Goal: Find specific page/section: Find specific page/section

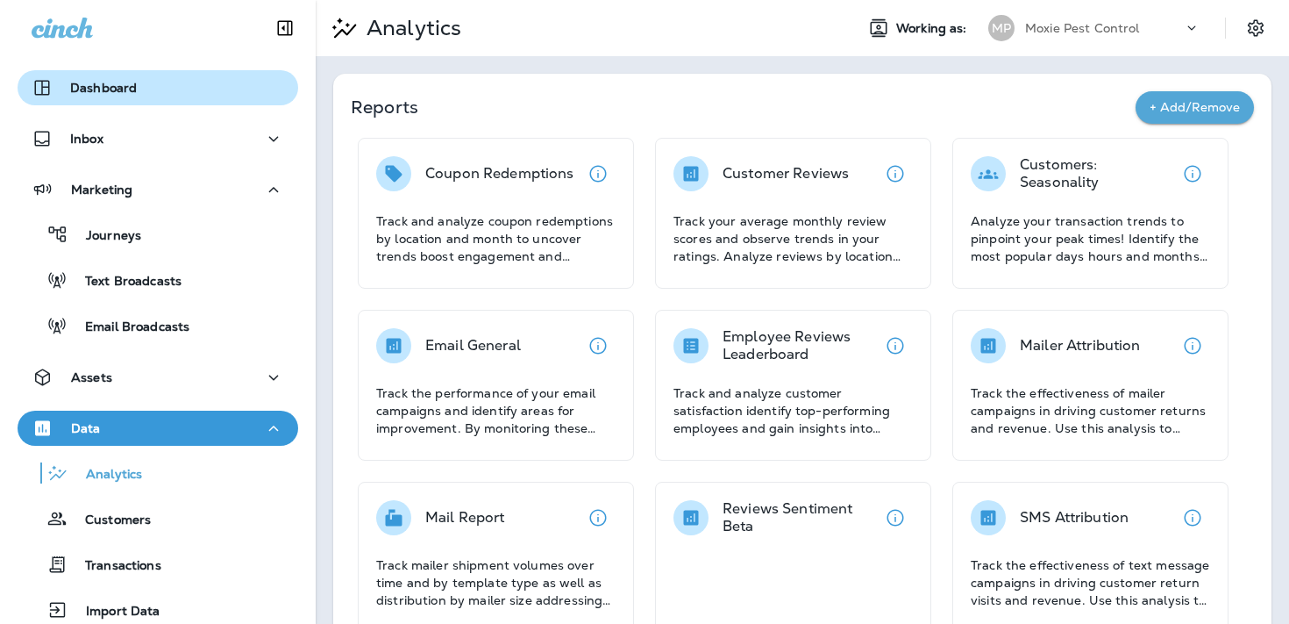
click at [210, 96] on div "Dashboard" at bounding box center [158, 87] width 253 height 21
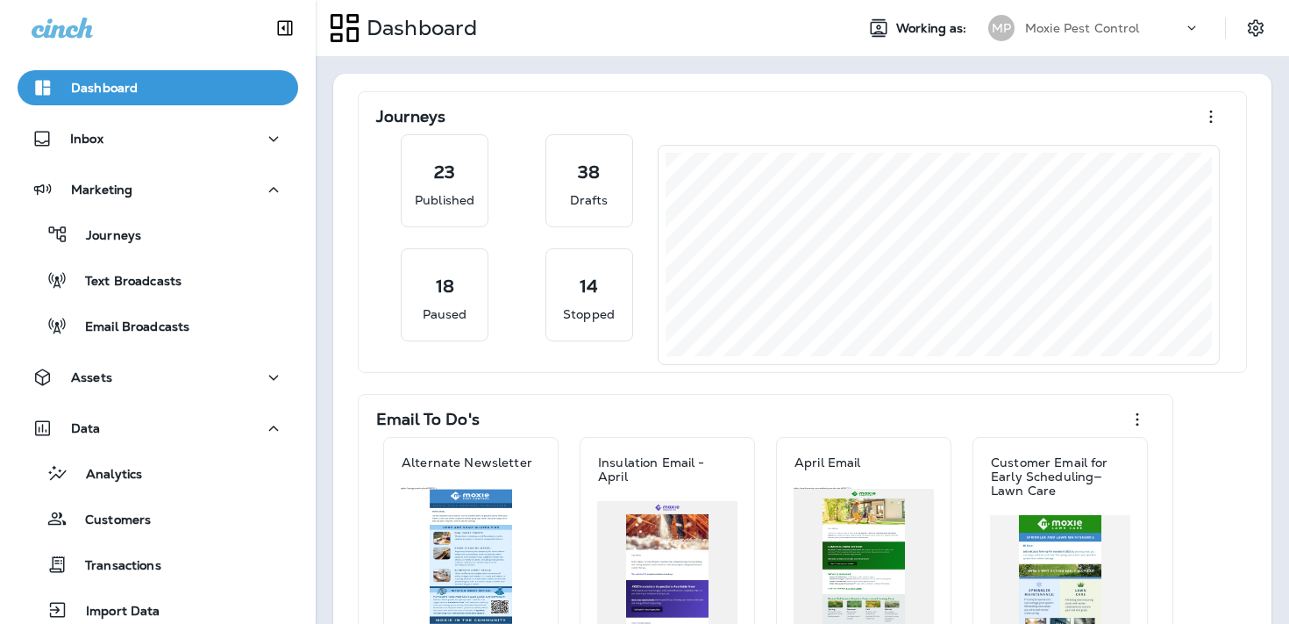
scroll to position [125, 0]
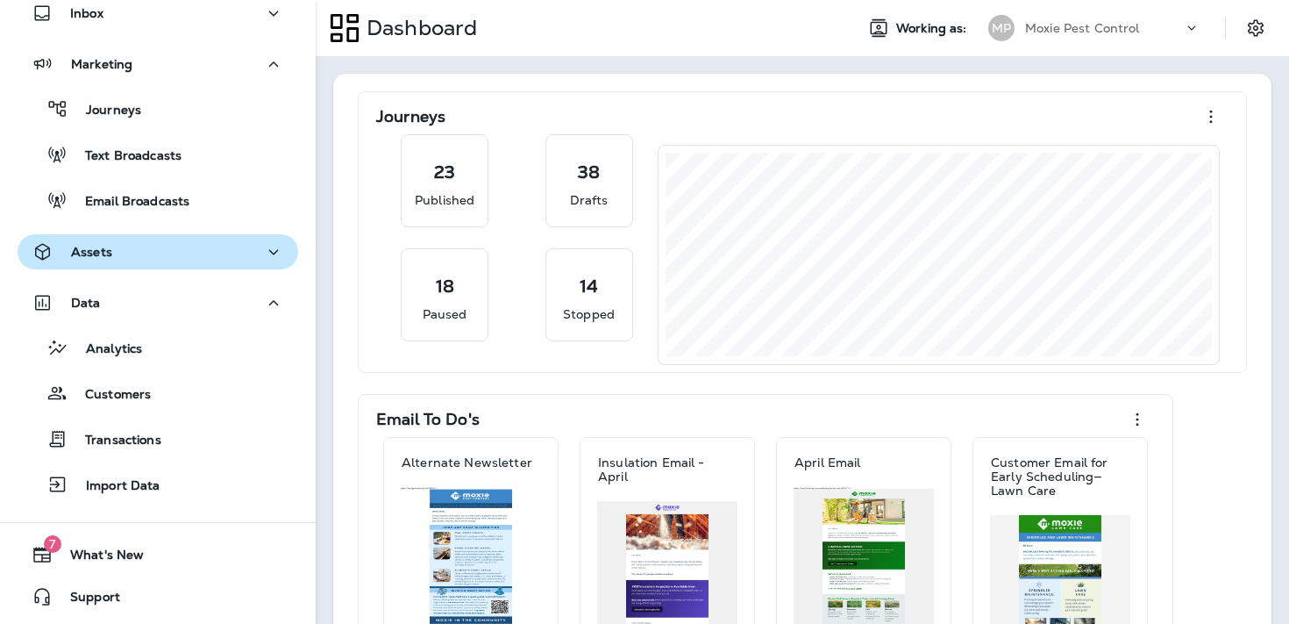
click at [225, 258] on div "Assets" at bounding box center [158, 252] width 253 height 22
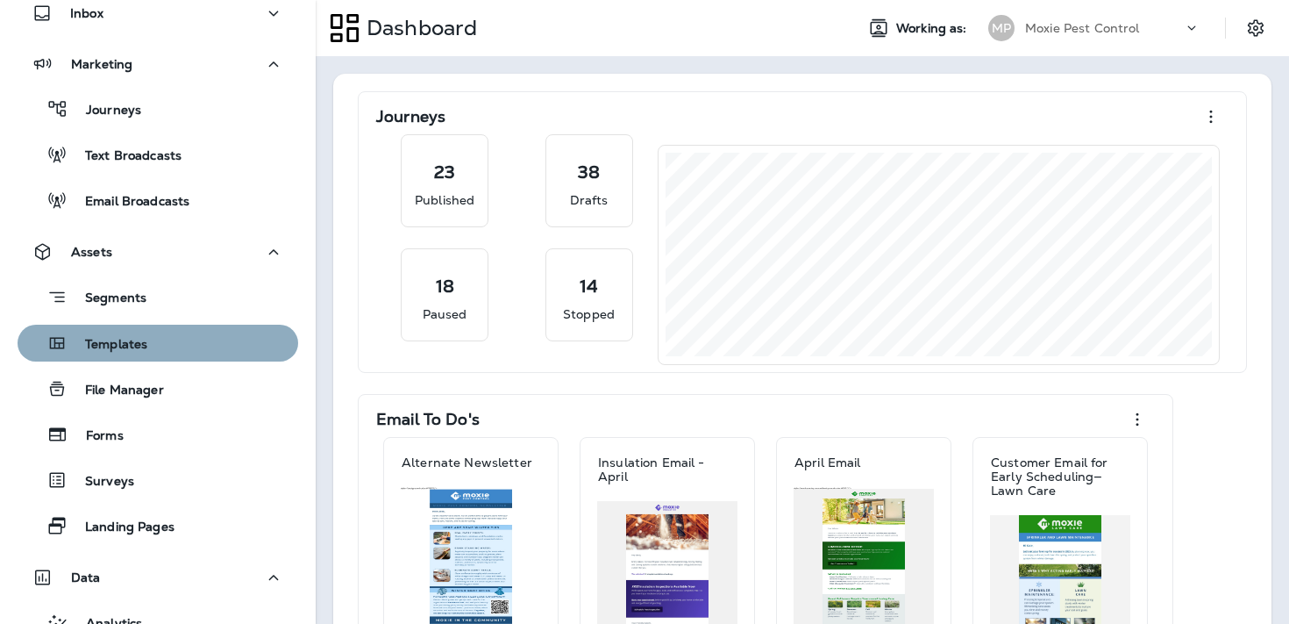
click at [166, 353] on div "Templates" at bounding box center [158, 343] width 267 height 26
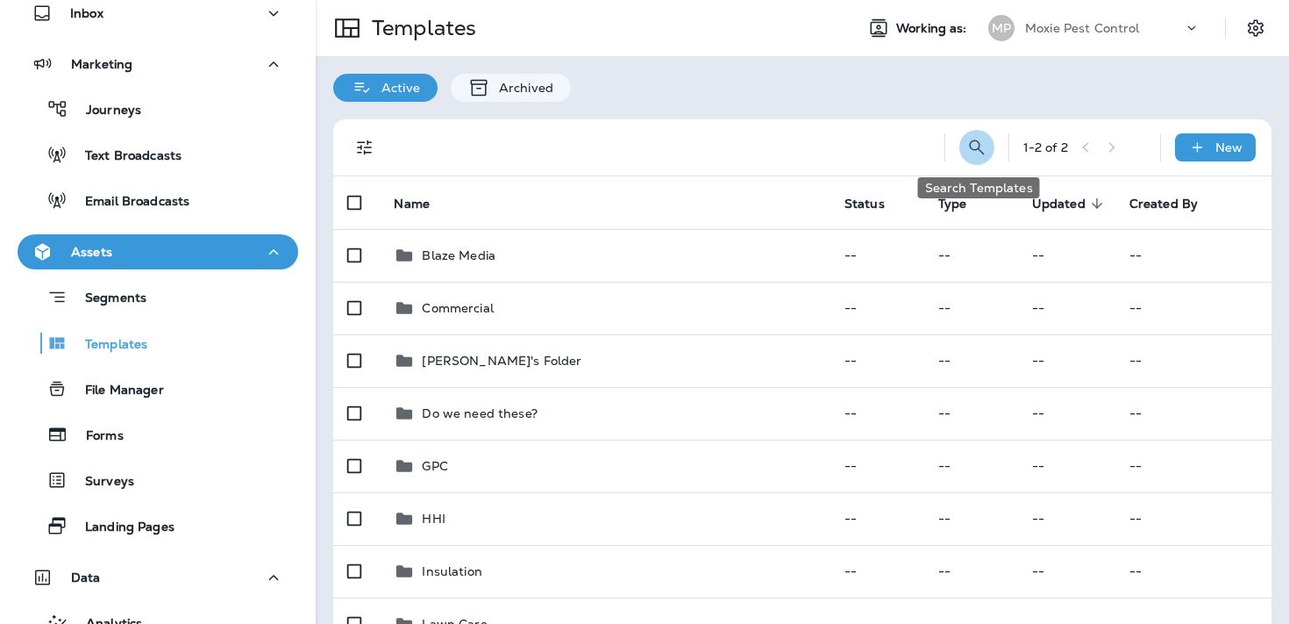
click at [972, 152] on icon "Search Templates" at bounding box center [976, 147] width 21 height 21
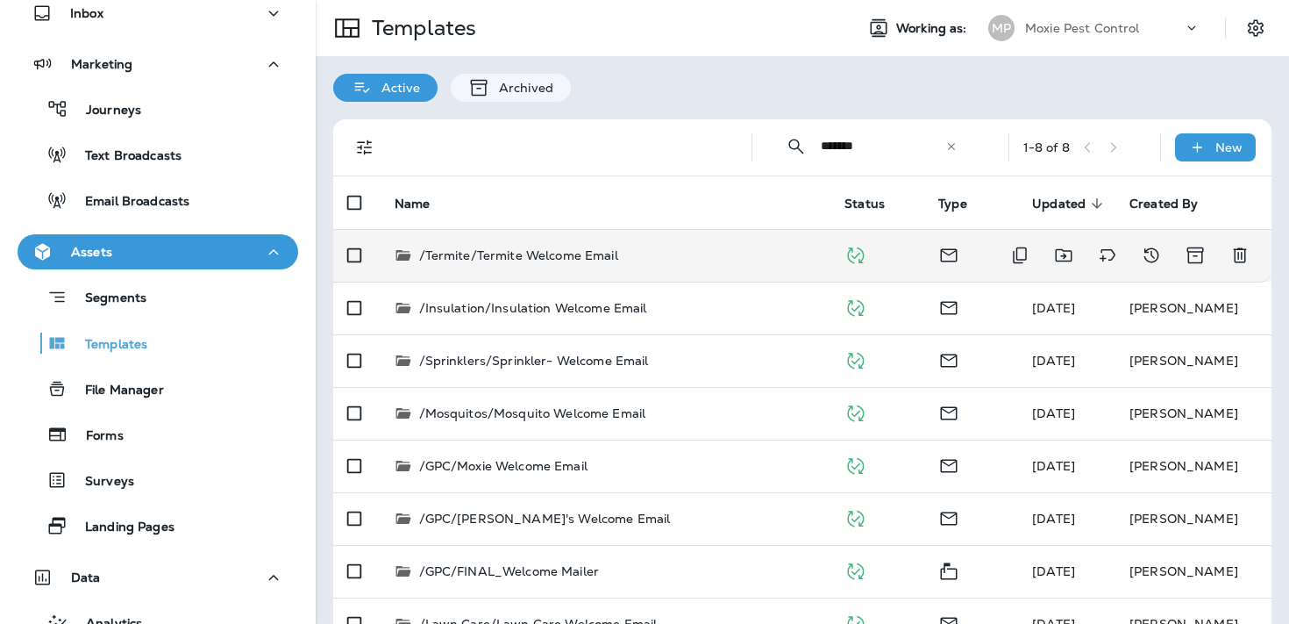
scroll to position [44, 0]
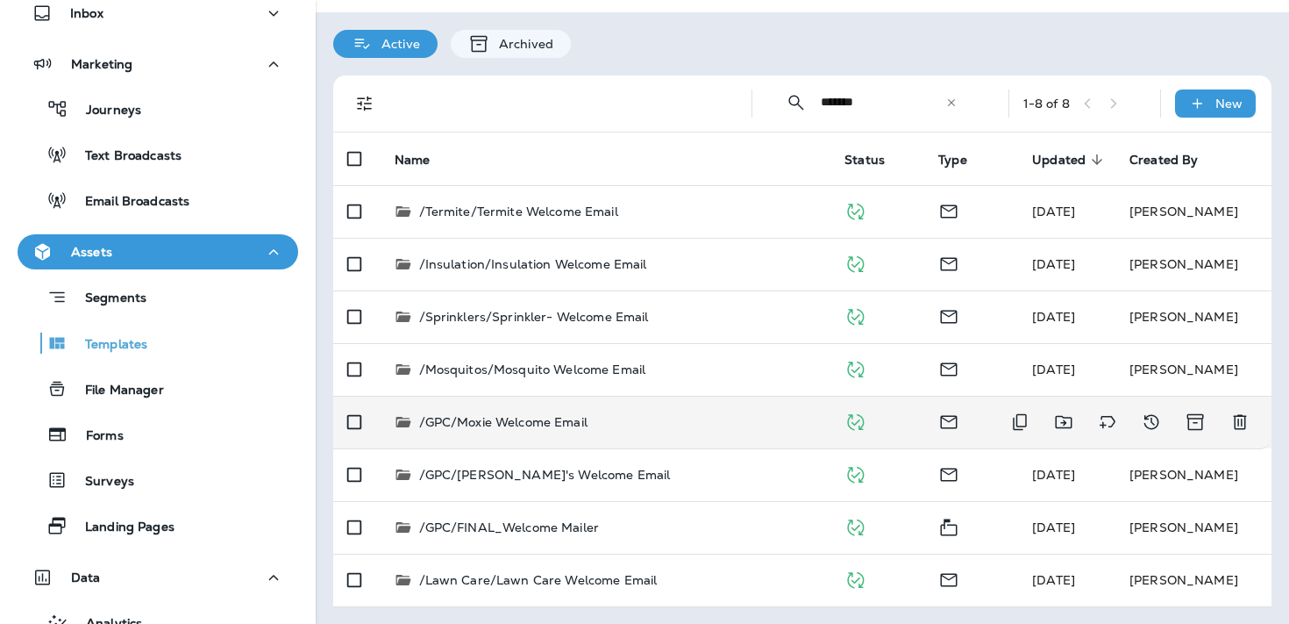
type input "*******"
click at [588, 421] on div "/GPC/Moxie Welcome Email" at bounding box center [606, 422] width 423 height 18
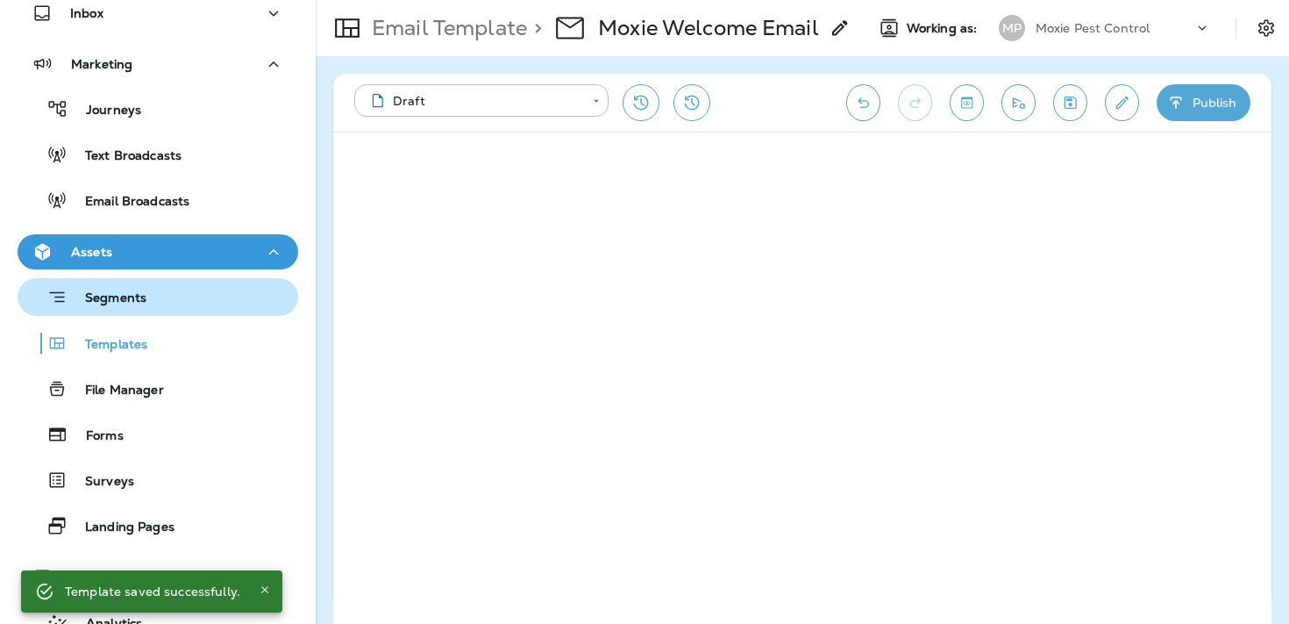
click at [129, 279] on button "Segments" at bounding box center [158, 297] width 281 height 38
